Goal: Transaction & Acquisition: Download file/media

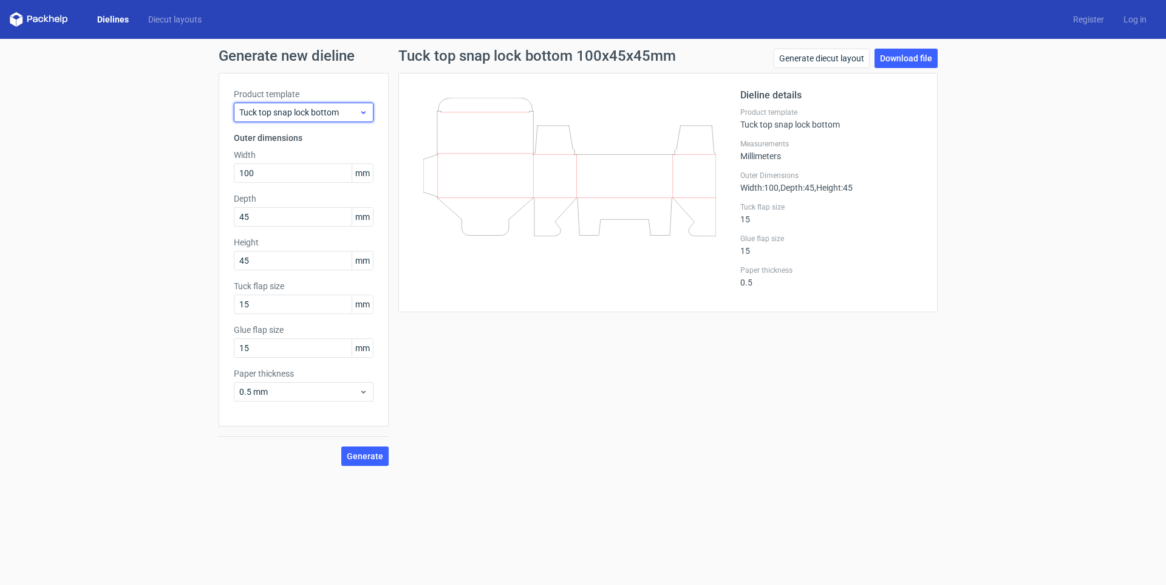
click at [329, 108] on span "Tuck top snap lock bottom" at bounding box center [299, 112] width 120 height 12
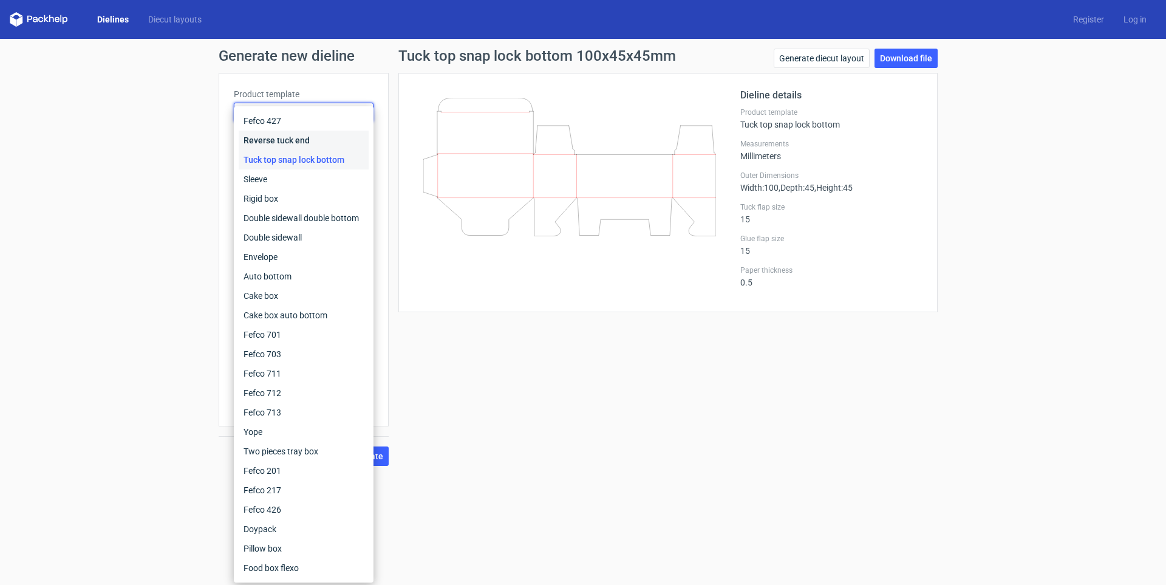
click at [293, 134] on div "Reverse tuck end" at bounding box center [304, 140] width 130 height 19
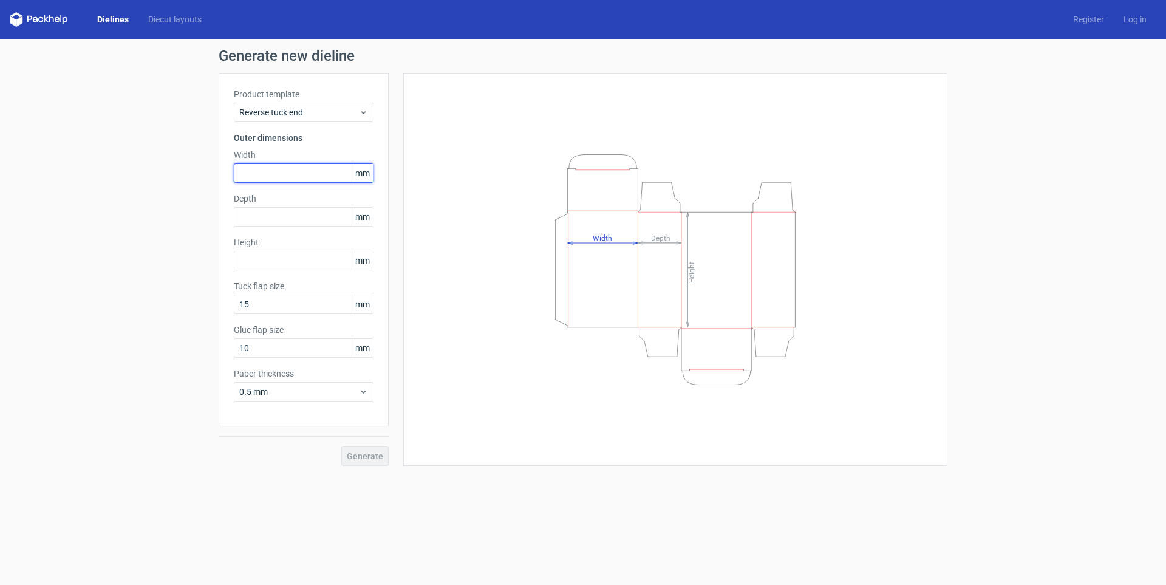
click at [303, 179] on input "text" at bounding box center [304, 172] width 140 height 19
drag, startPoint x: 274, startPoint y: 159, endPoint x: 251, endPoint y: 179, distance: 30.6
click at [250, 179] on input "text" at bounding box center [304, 172] width 140 height 19
type input "70"
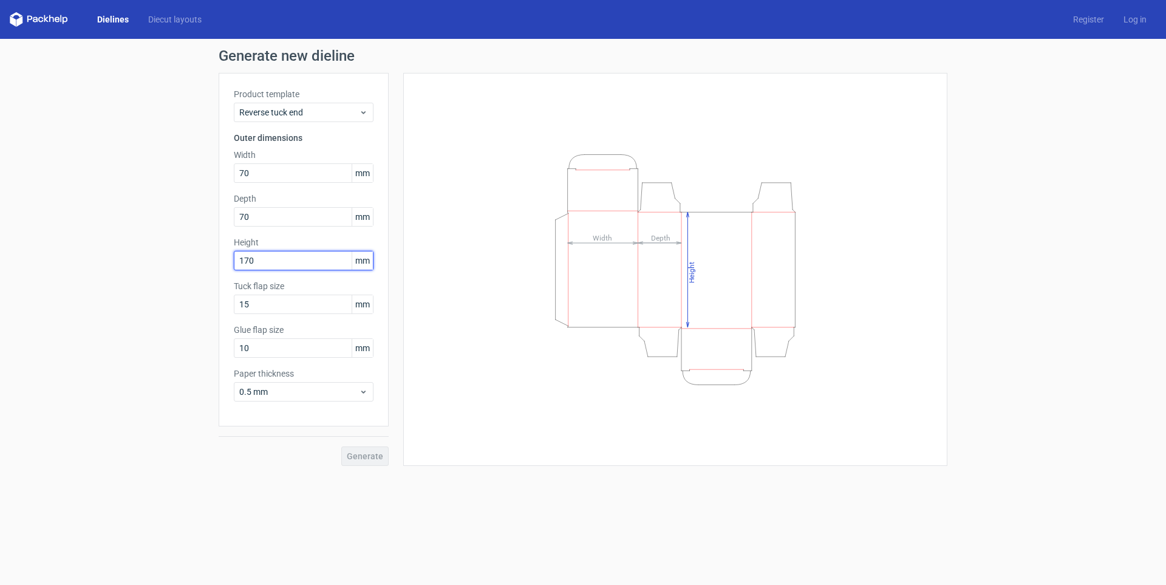
type input "170"
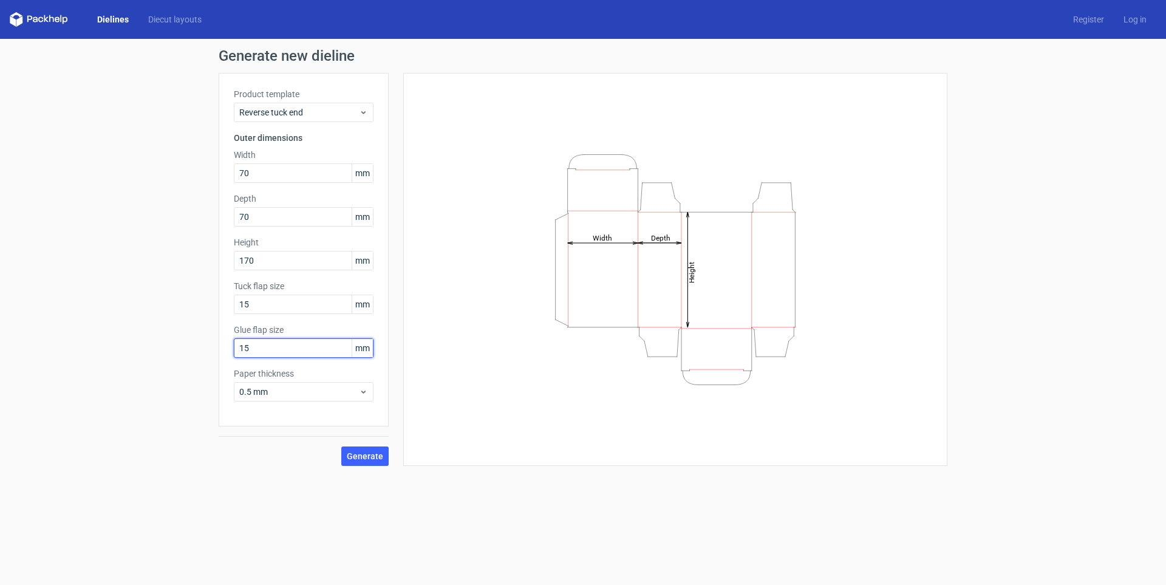
type input "15"
click at [287, 385] on div "0.5 mm" at bounding box center [304, 391] width 140 height 19
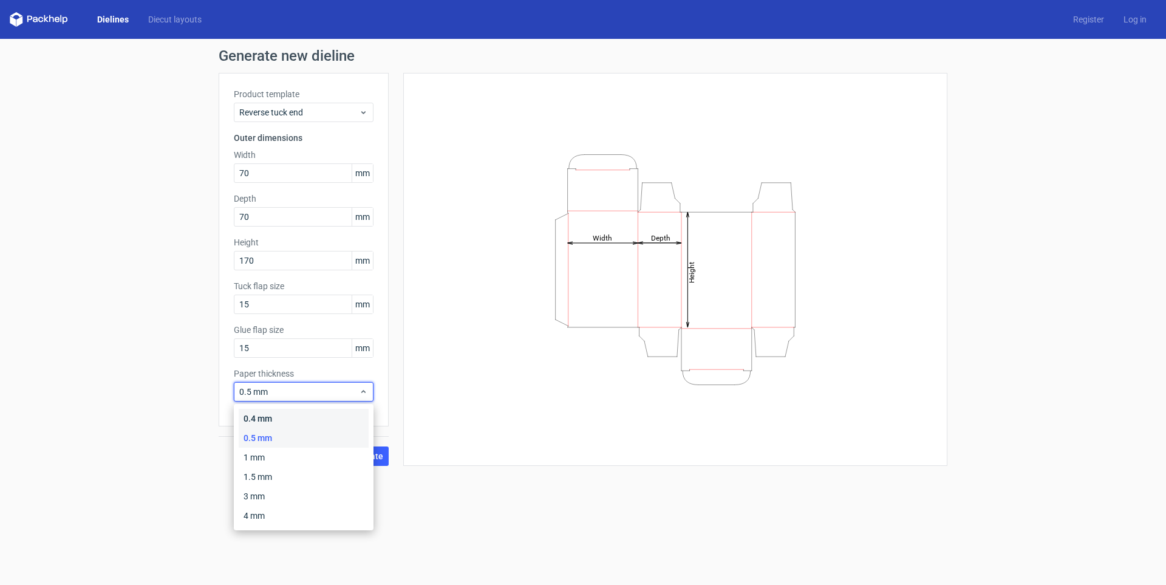
click at [270, 412] on div "0.4 mm" at bounding box center [304, 418] width 130 height 19
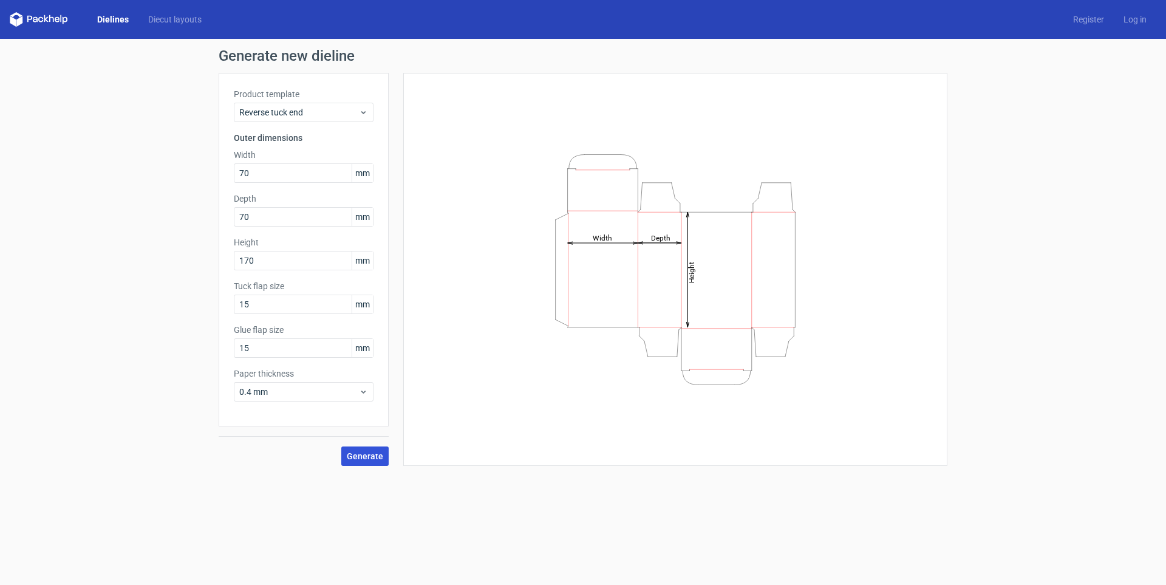
click at [364, 453] on span "Generate" at bounding box center [365, 456] width 36 height 9
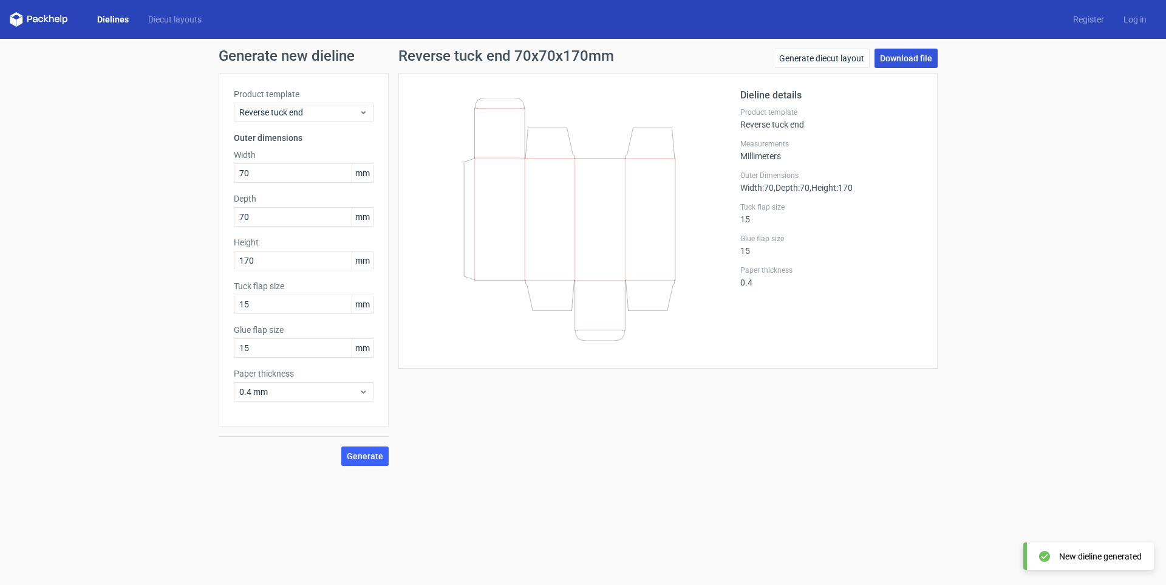
click at [921, 59] on link "Download file" at bounding box center [906, 58] width 63 height 19
click at [111, 22] on link "Dielines" at bounding box center [112, 19] width 51 height 12
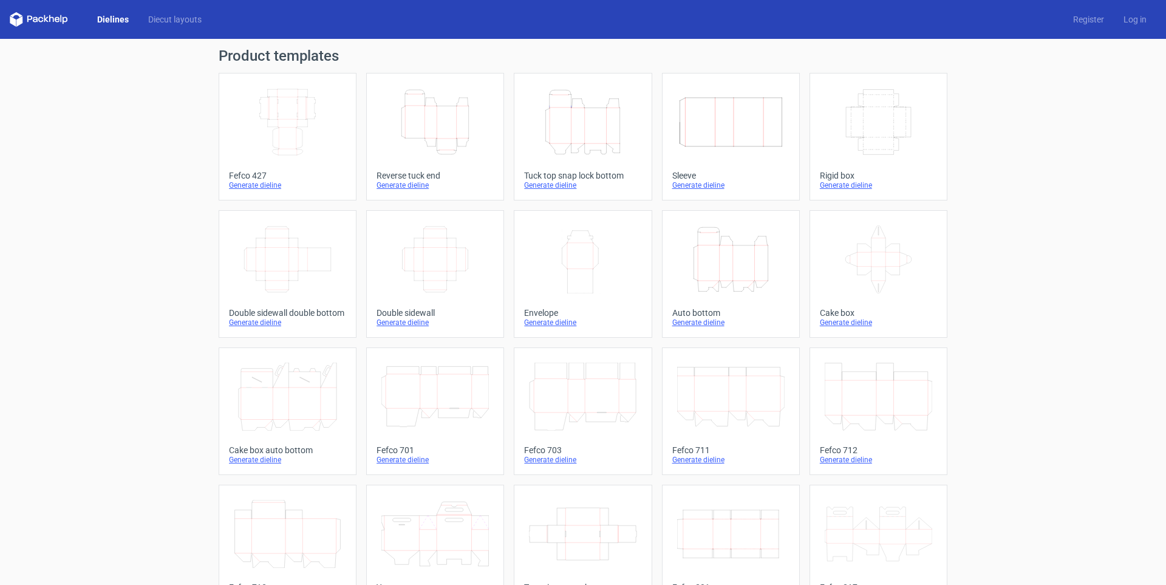
click at [572, 145] on icon "Height Depth Width" at bounding box center [583, 122] width 108 height 68
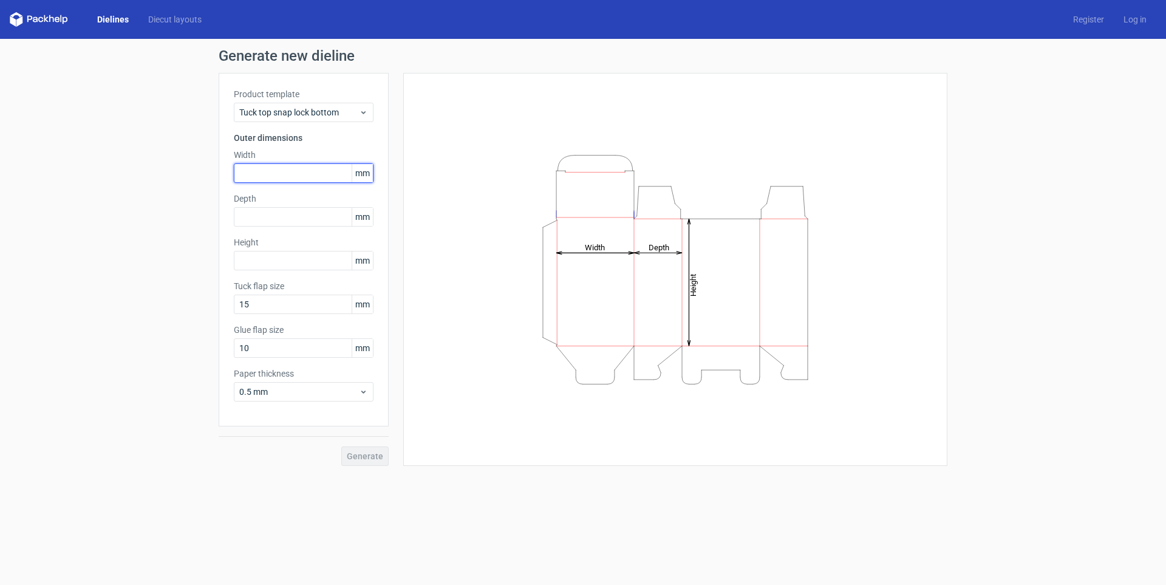
drag, startPoint x: 258, startPoint y: 168, endPoint x: 258, endPoint y: 175, distance: 6.7
click at [258, 175] on input "text" at bounding box center [304, 172] width 140 height 19
type input "70"
type input "170"
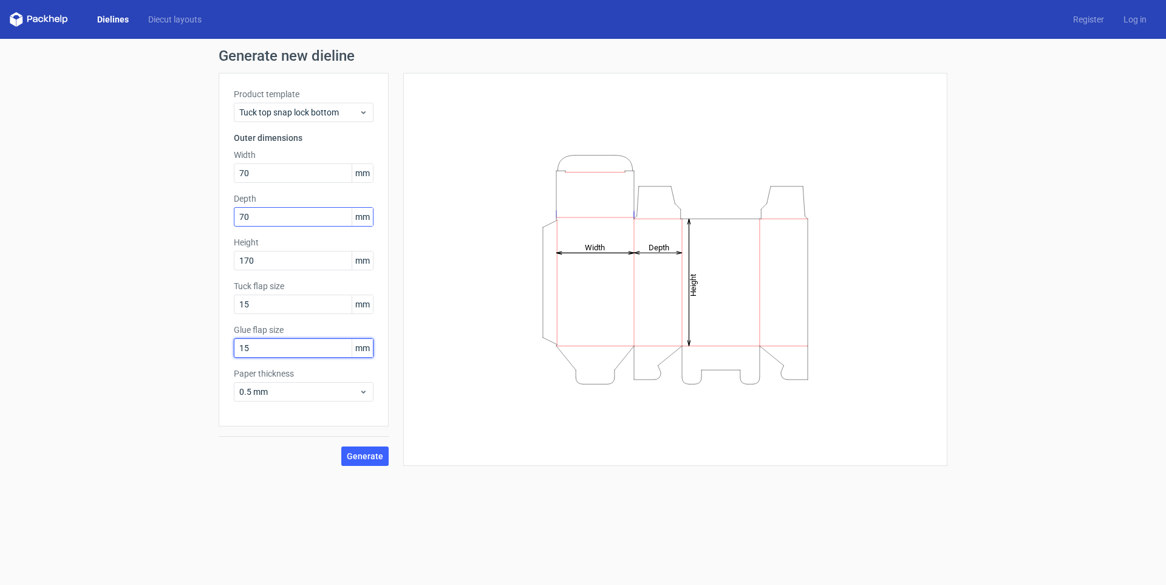
type input "15"
click at [299, 398] on div "0.5 mm" at bounding box center [304, 391] width 140 height 19
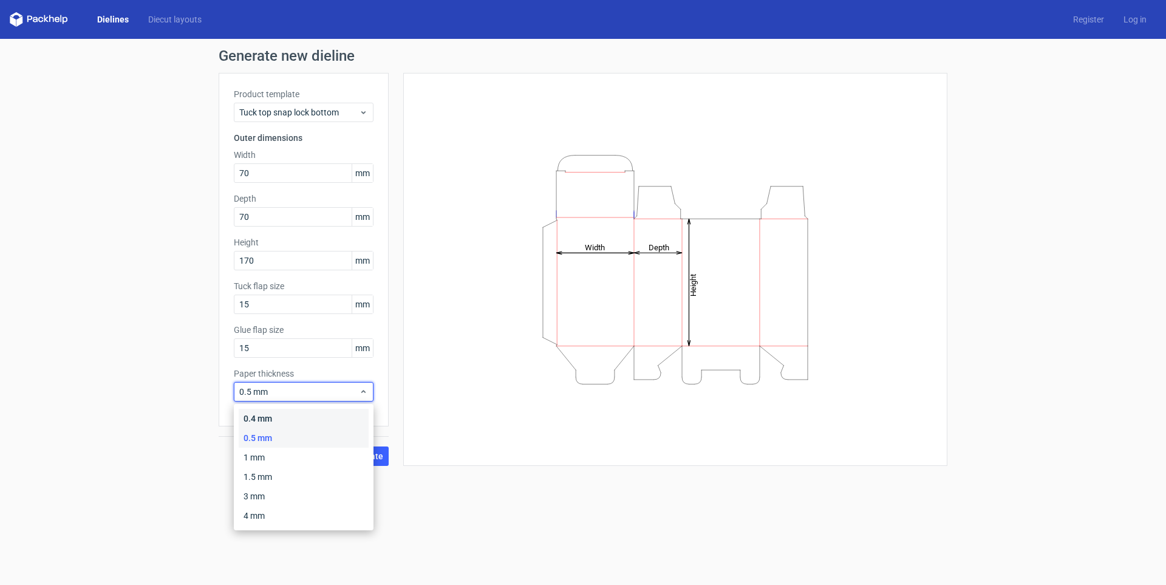
drag, startPoint x: 298, startPoint y: 420, endPoint x: 392, endPoint y: 481, distance: 111.5
click at [298, 420] on div "0.4 mm" at bounding box center [304, 418] width 130 height 19
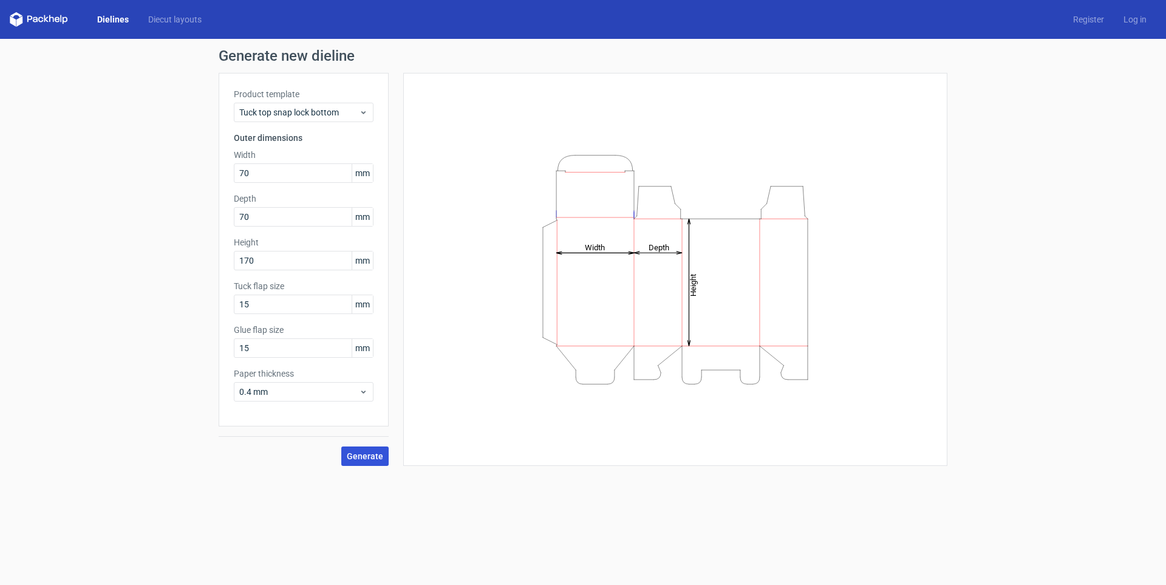
click at [372, 455] on span "Generate" at bounding box center [365, 456] width 36 height 9
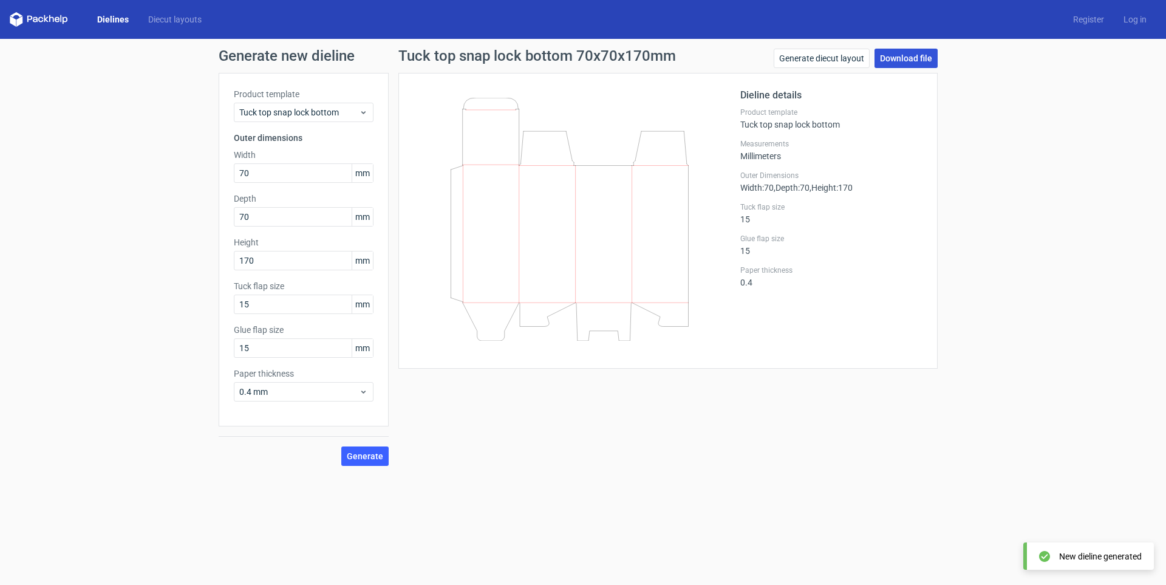
click at [894, 66] on link "Download file" at bounding box center [906, 58] width 63 height 19
